Goal: Obtain resource: Obtain resource

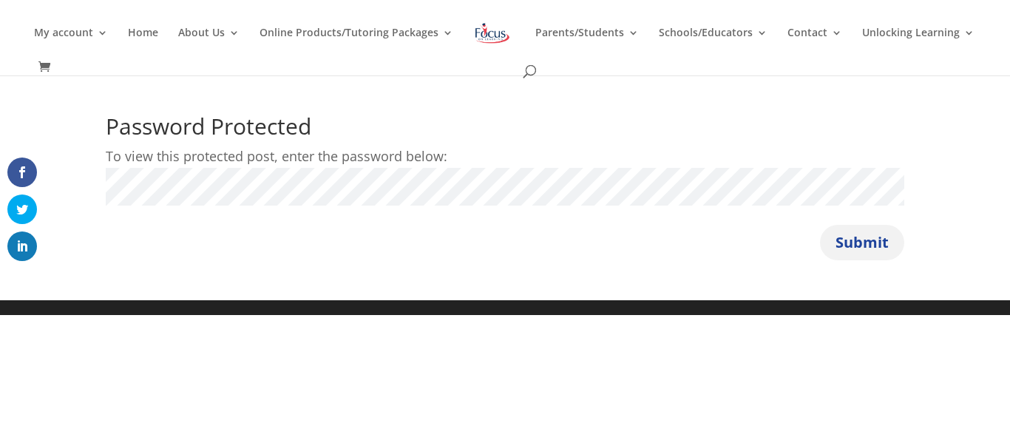
click at [881, 242] on button "Submit" at bounding box center [862, 242] width 84 height 35
